Goal: Task Accomplishment & Management: Manage account settings

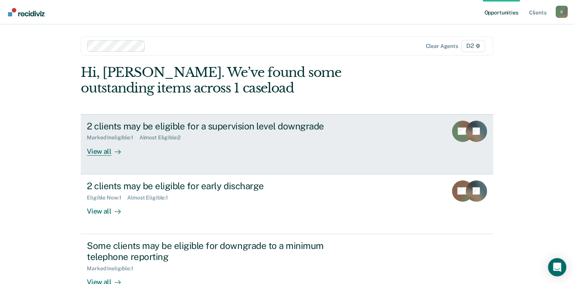
click at [105, 151] on div "View all" at bounding box center [108, 148] width 43 height 15
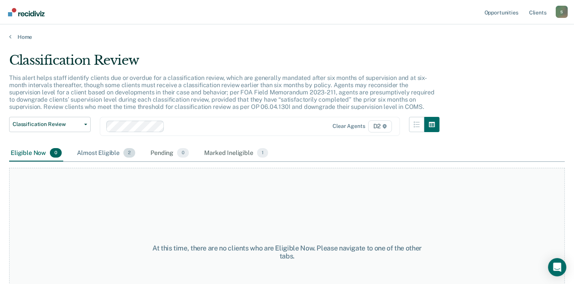
click at [105, 152] on div "Almost Eligible 2" at bounding box center [105, 153] width 61 height 17
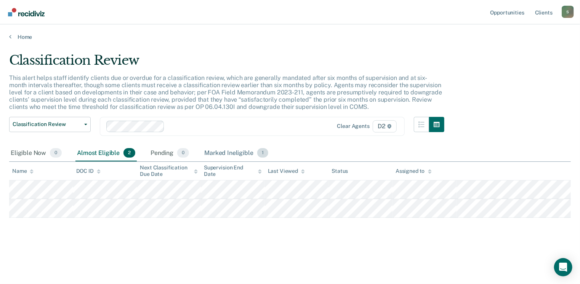
click at [208, 155] on div "Marked Ineligible 1" at bounding box center [236, 153] width 67 height 17
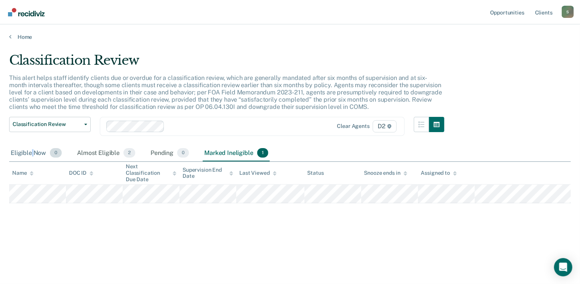
click at [32, 155] on div "Eligible Now 0" at bounding box center [36, 153] width 54 height 17
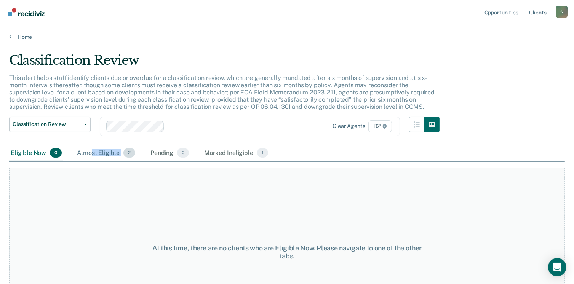
click at [90, 156] on div "Almost Eligible 2" at bounding box center [105, 153] width 61 height 17
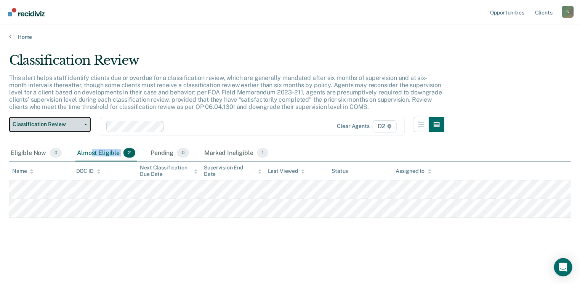
click at [58, 128] on button "Classification Review" at bounding box center [50, 124] width 82 height 15
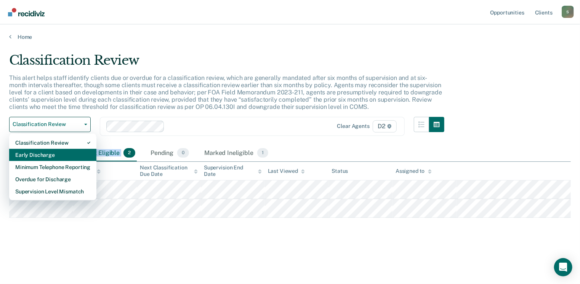
click at [46, 156] on div "Early Discharge" at bounding box center [52, 155] width 75 height 12
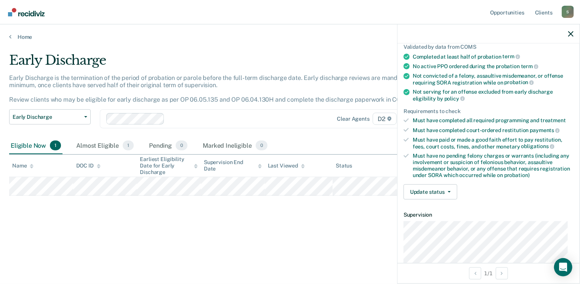
scroll to position [76, 0]
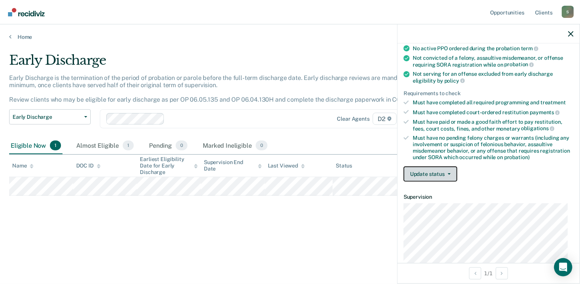
click at [450, 173] on icon "button" at bounding box center [449, 174] width 3 height 2
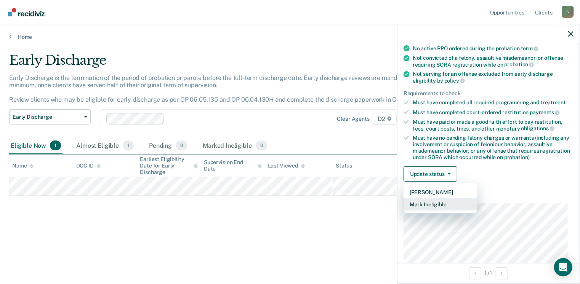
click at [440, 204] on button "Mark Ineligible" at bounding box center [441, 205] width 74 height 12
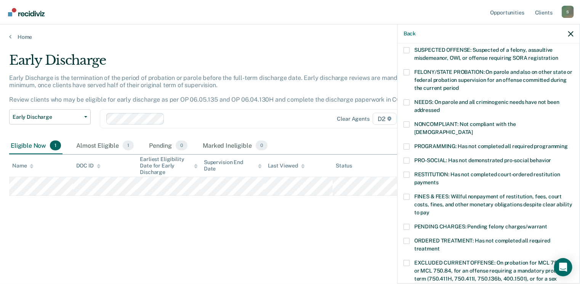
click at [405, 144] on span at bounding box center [407, 147] width 6 height 6
click at [568, 144] on input "PROGRAMMING: Has not completed all required programming" at bounding box center [568, 144] width 0 height 0
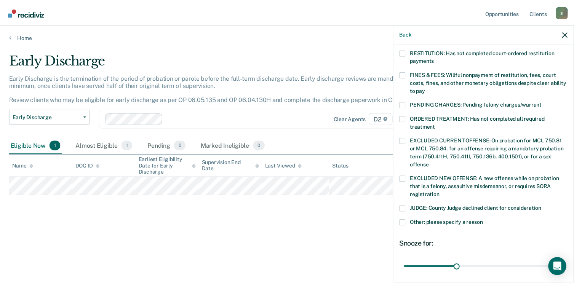
scroll to position [248, 0]
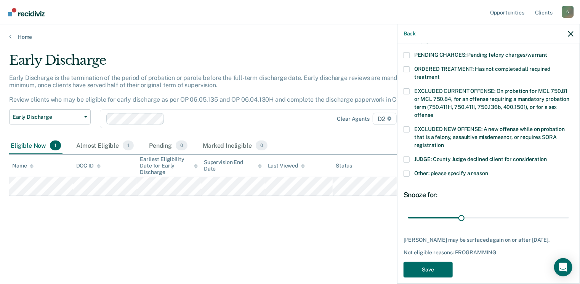
click at [408, 66] on span at bounding box center [407, 69] width 6 height 6
click at [440, 74] on input "ORDERED TREATMENT: Has not completed all required treatment" at bounding box center [440, 74] width 0 height 0
drag, startPoint x: 459, startPoint y: 210, endPoint x: 579, endPoint y: 223, distance: 120.7
type input "90"
click at [569, 224] on input "range" at bounding box center [488, 217] width 161 height 13
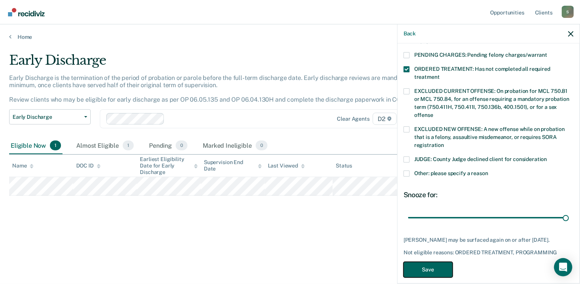
click at [432, 267] on button "Save" at bounding box center [428, 270] width 49 height 16
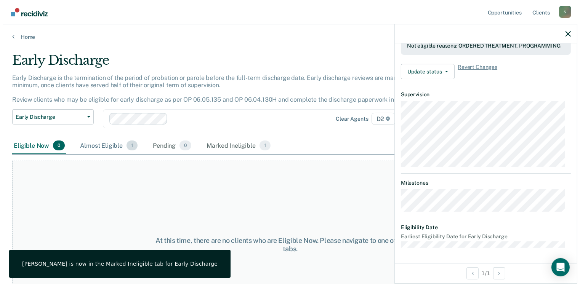
scroll to position [232, 0]
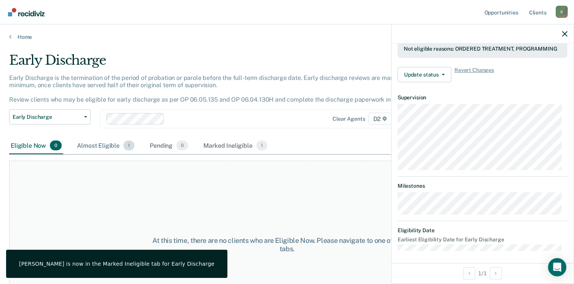
click at [108, 145] on div "Almost Eligible 1" at bounding box center [105, 146] width 61 height 17
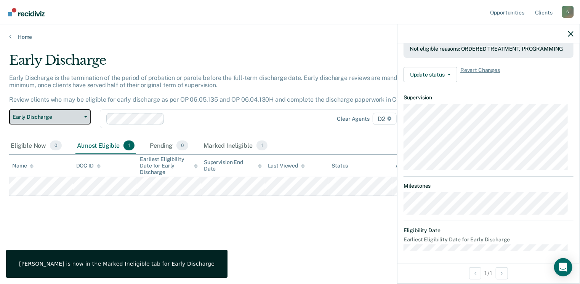
click at [40, 116] on span "Early Discharge" at bounding box center [47, 117] width 69 height 6
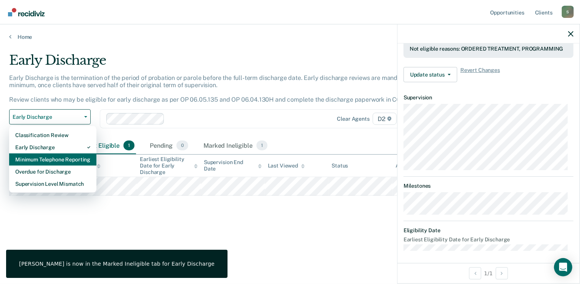
click at [37, 156] on div "Minimum Telephone Reporting" at bounding box center [52, 160] width 75 height 12
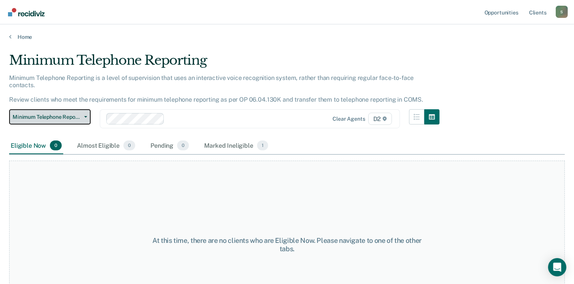
click at [52, 114] on span "Minimum Telephone Reporting" at bounding box center [47, 117] width 69 height 6
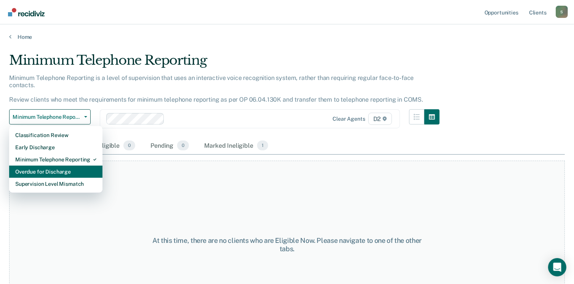
click at [46, 166] on div "Overdue for Discharge" at bounding box center [55, 172] width 81 height 12
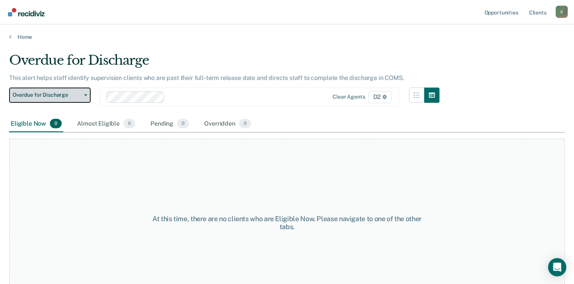
click at [68, 92] on span "Overdue for Discharge" at bounding box center [47, 95] width 69 height 6
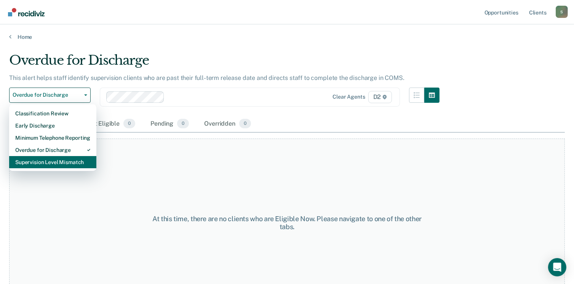
click at [32, 162] on div "Supervision Level Mismatch" at bounding box center [52, 162] width 75 height 12
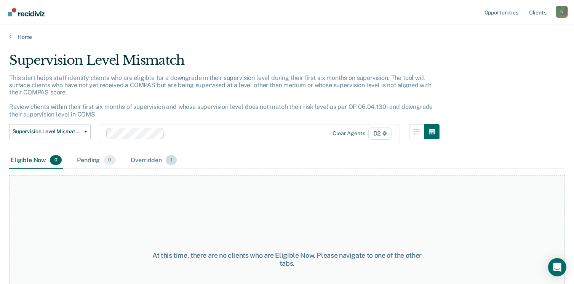
click at [147, 160] on div "Overridden 1" at bounding box center [154, 160] width 49 height 17
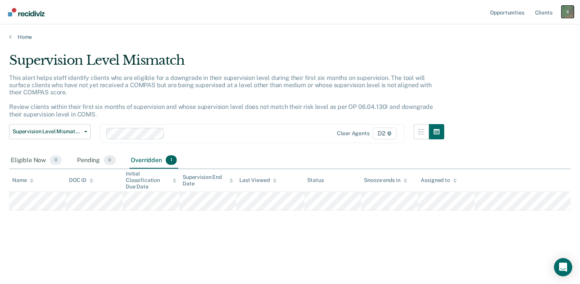
click at [565, 13] on div "S" at bounding box center [568, 12] width 12 height 12
click at [515, 52] on link "Log Out" at bounding box center [536, 50] width 61 height 6
